Goal: Use online tool/utility: Utilize a website feature to perform a specific function

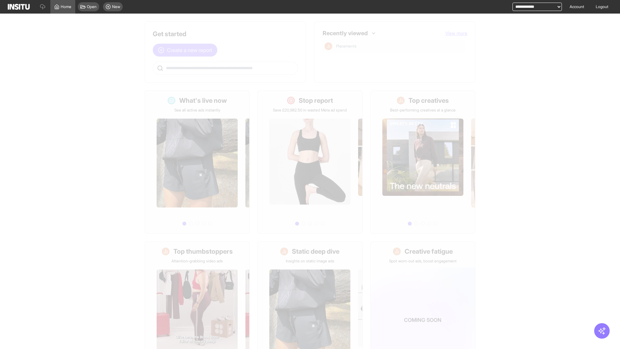
click at [187, 50] on span "Create a new report" at bounding box center [189, 50] width 45 height 8
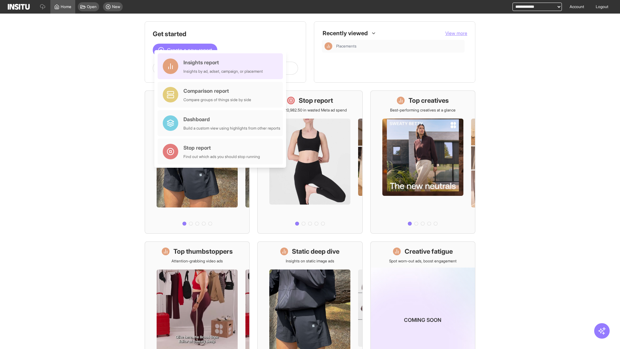
click at [222, 66] on div "Insights report Insights by ad, adset, campaign, or placement" at bounding box center [223, 66] width 79 height 16
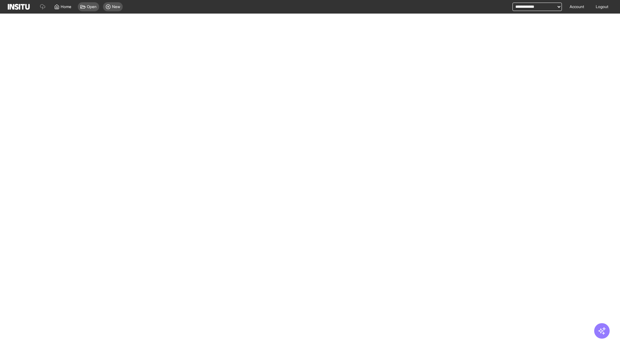
select select "**"
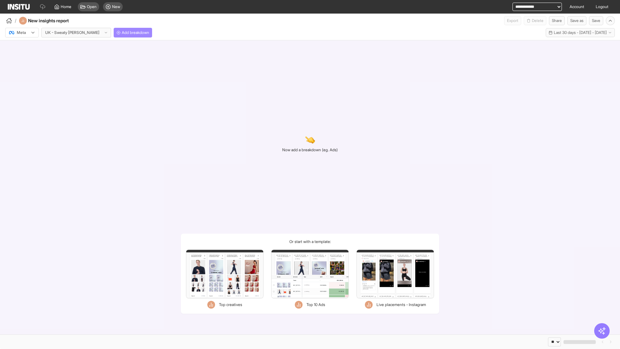
click at [122, 33] on span "Add breakdown" at bounding box center [135, 32] width 27 height 5
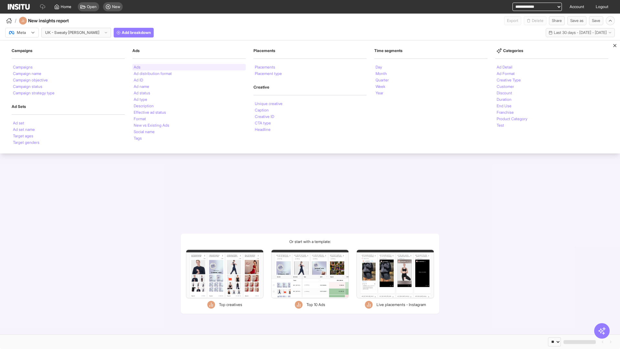
click at [137, 67] on li "Ads" at bounding box center [137, 67] width 7 height 4
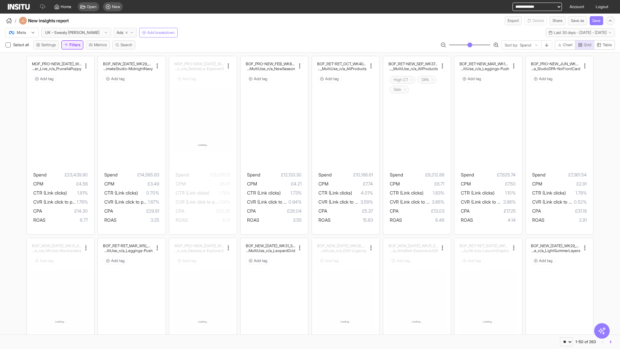
click at [74, 45] on button "Filters" at bounding box center [72, 44] width 22 height 9
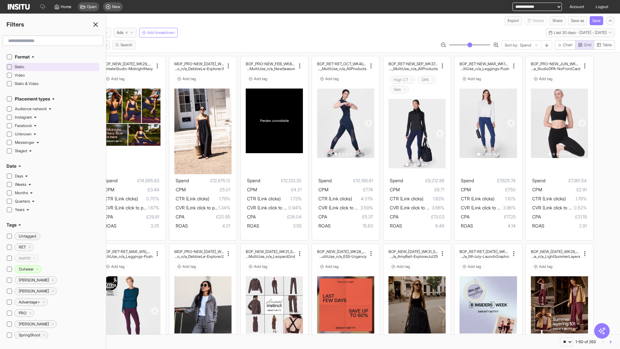
click at [56, 67] on span "Static" at bounding box center [56, 66] width 83 height 5
